Goal: Information Seeking & Learning: Learn about a topic

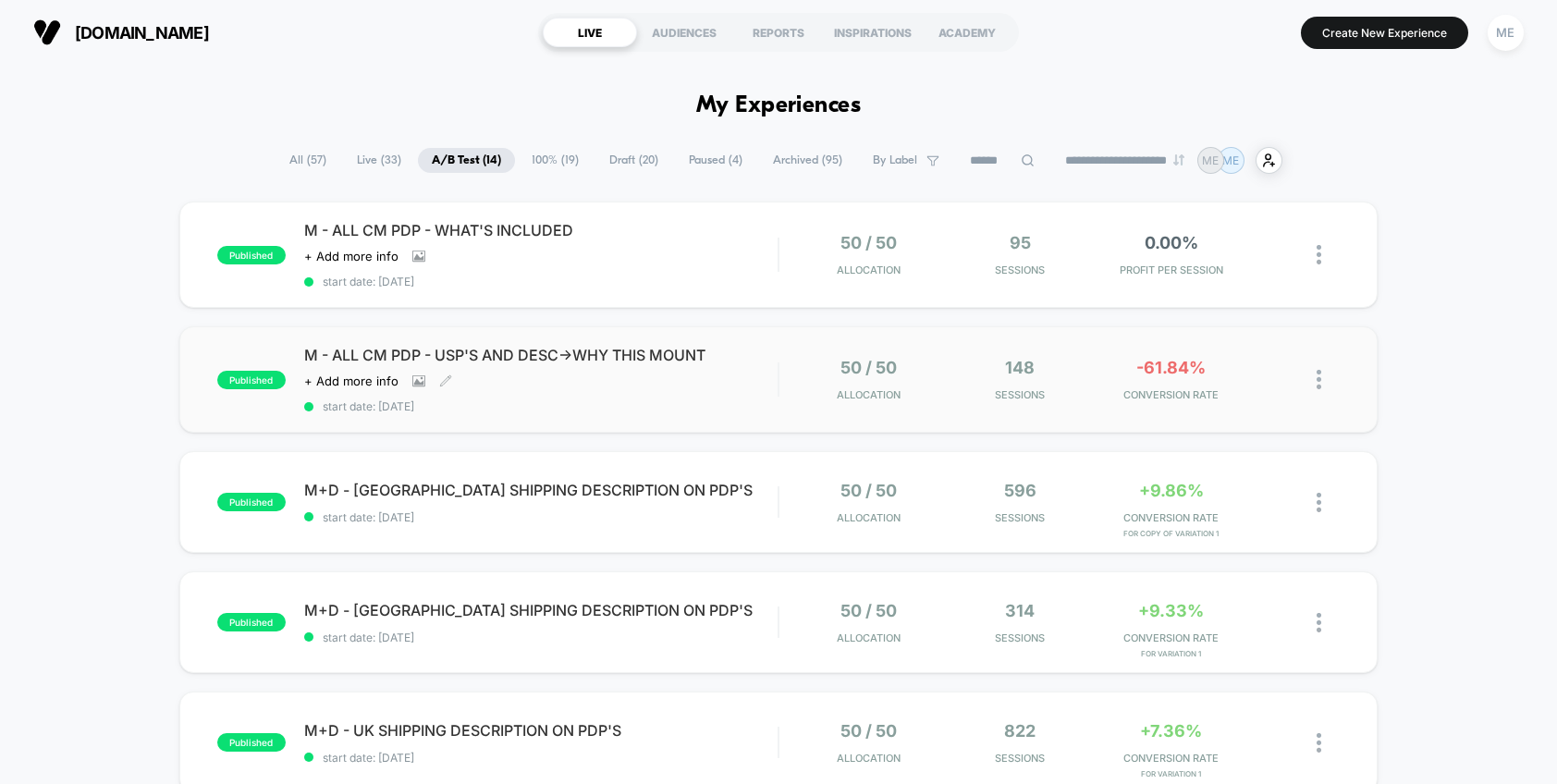
click at [655, 378] on div "M - ALL CM PDP - USP'S AND DESC->WHY THIS MOUNT Click to view images Click to e…" at bounding box center [541, 380] width 474 height 68
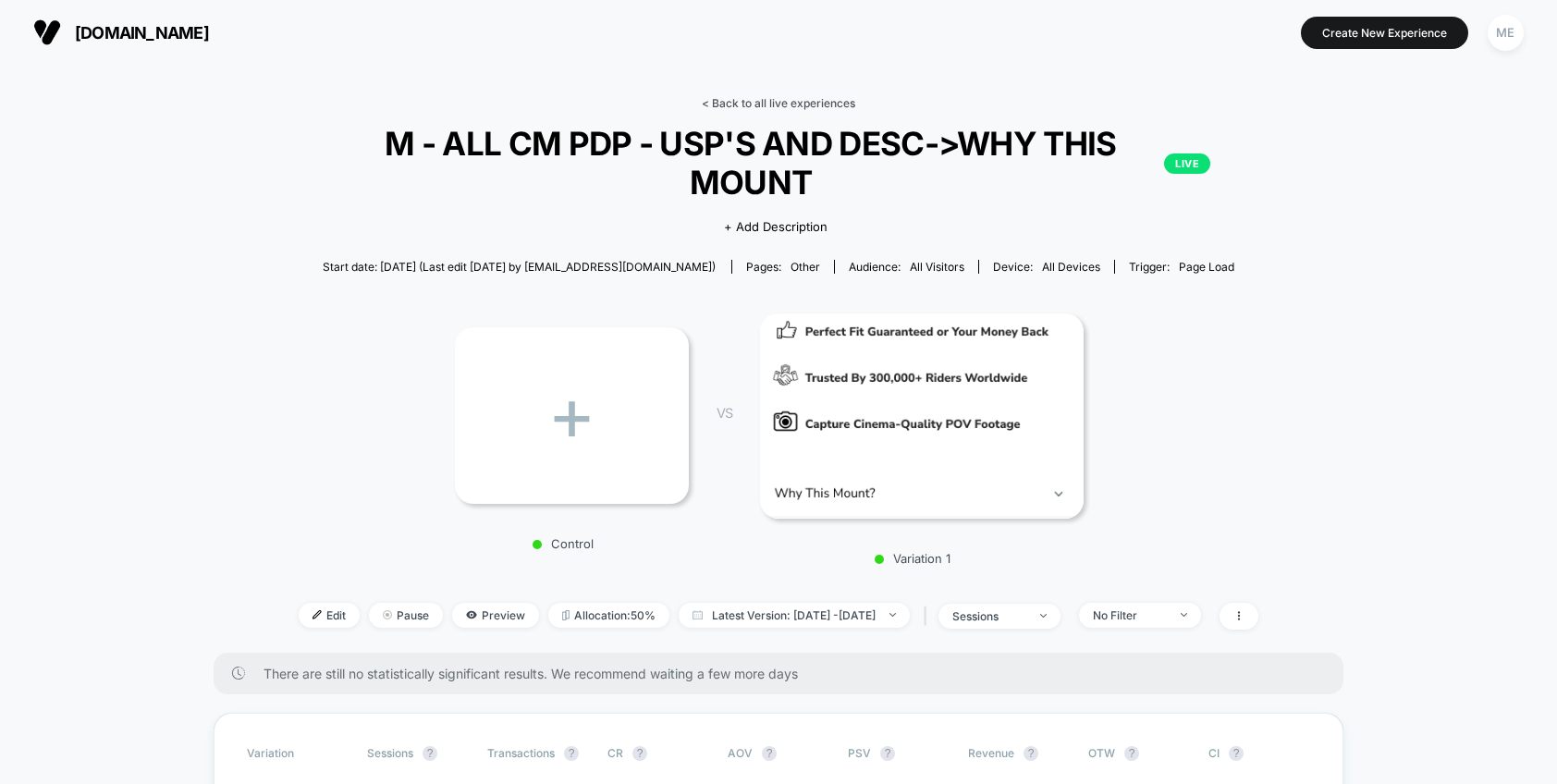
click at [775, 96] on link "< Back to all live experiences" at bounding box center [778, 103] width 153 height 14
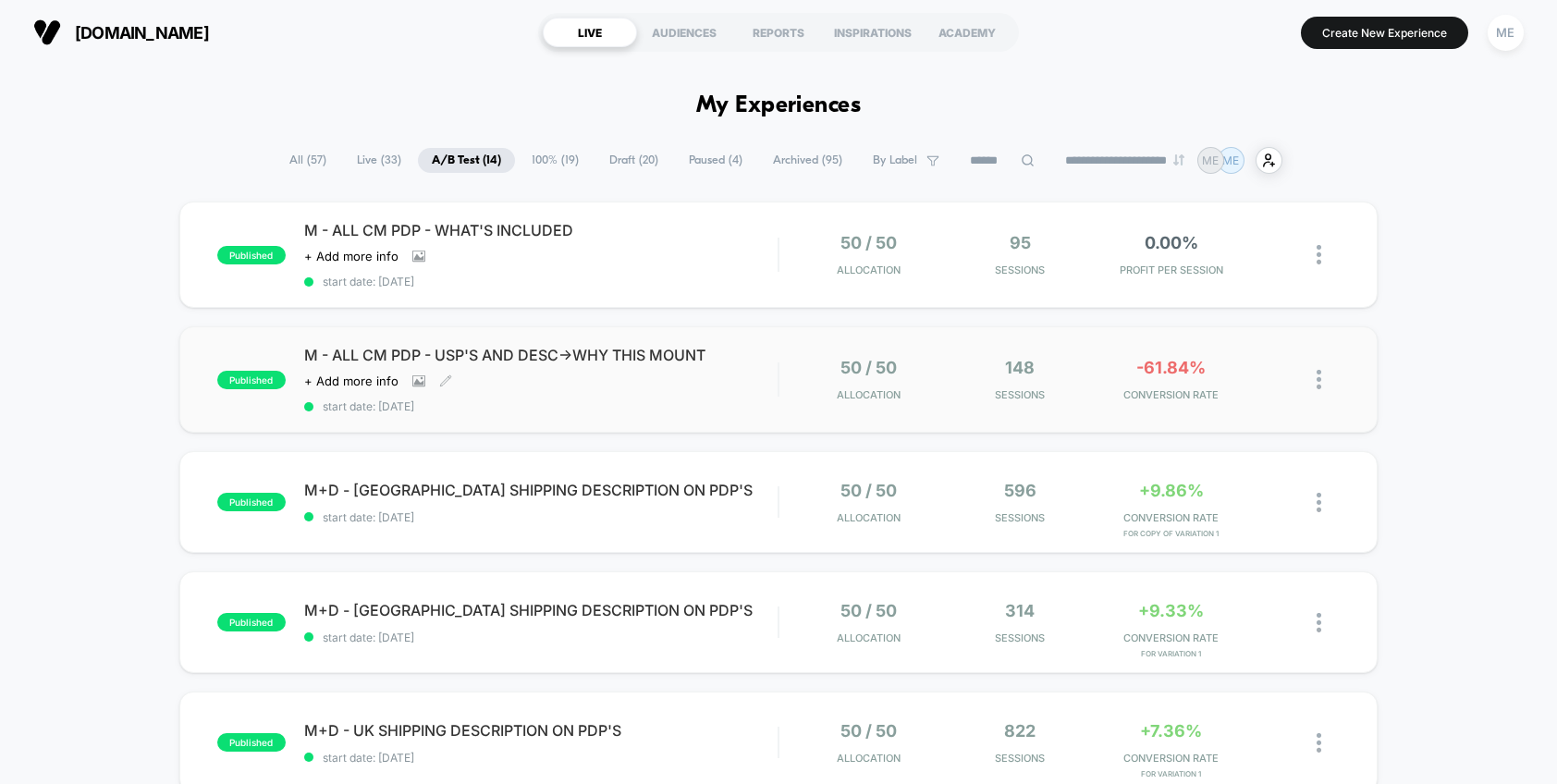
click at [768, 368] on div "M - ALL CM PDP - USP'S AND DESC->WHY THIS MOUNT Click to view images Click to e…" at bounding box center [541, 380] width 474 height 68
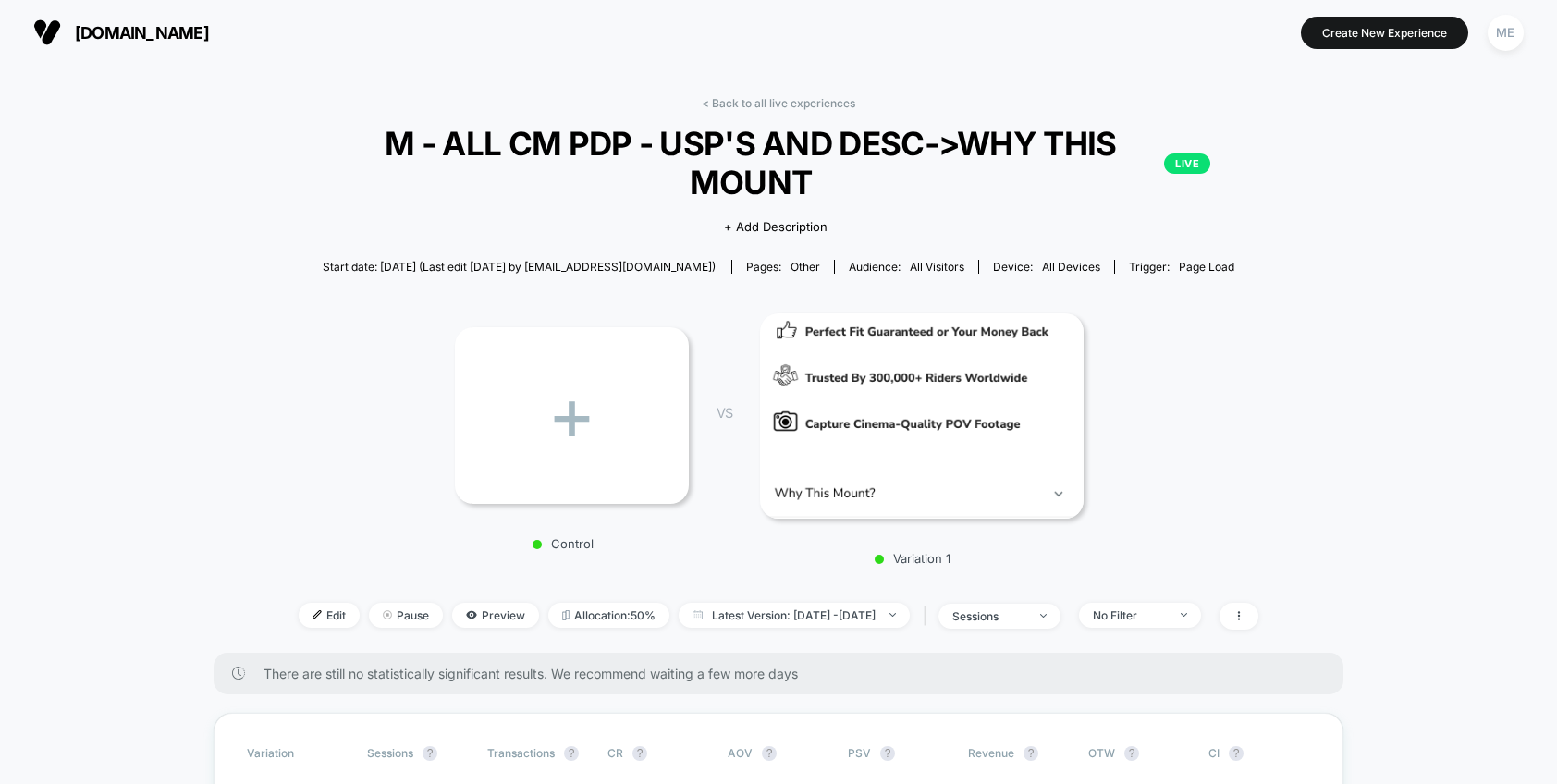
click at [769, 105] on link "< Back to all live experiences" at bounding box center [778, 103] width 153 height 14
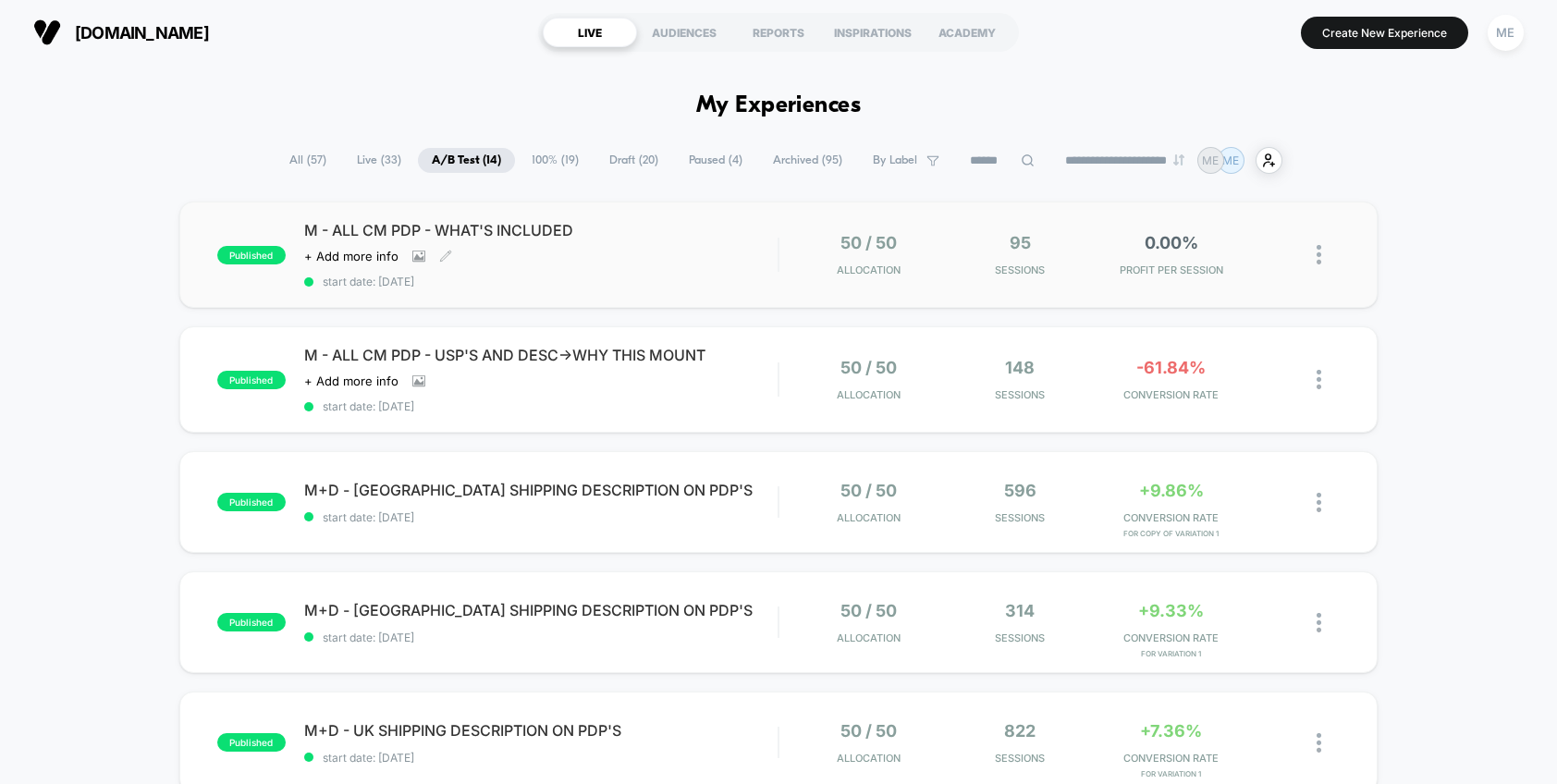
click at [757, 242] on div "M - ALL CM PDP - WHAT'S INCLUDED Click to view images Click to edit experience …" at bounding box center [541, 255] width 474 height 68
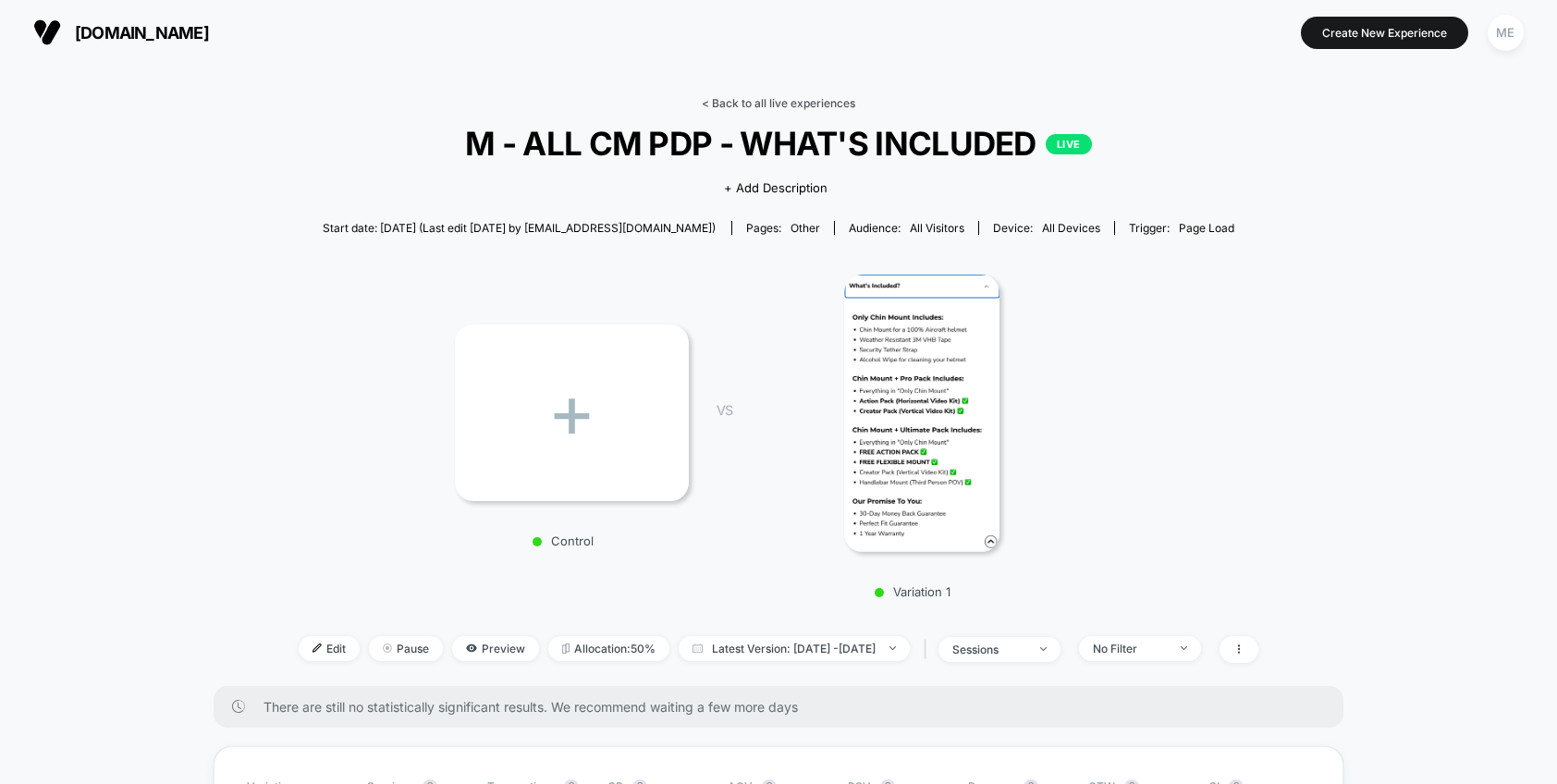
click at [766, 106] on link "< Back to all live experiences" at bounding box center [778, 103] width 153 height 14
